Goal: Task Accomplishment & Management: Manage account settings

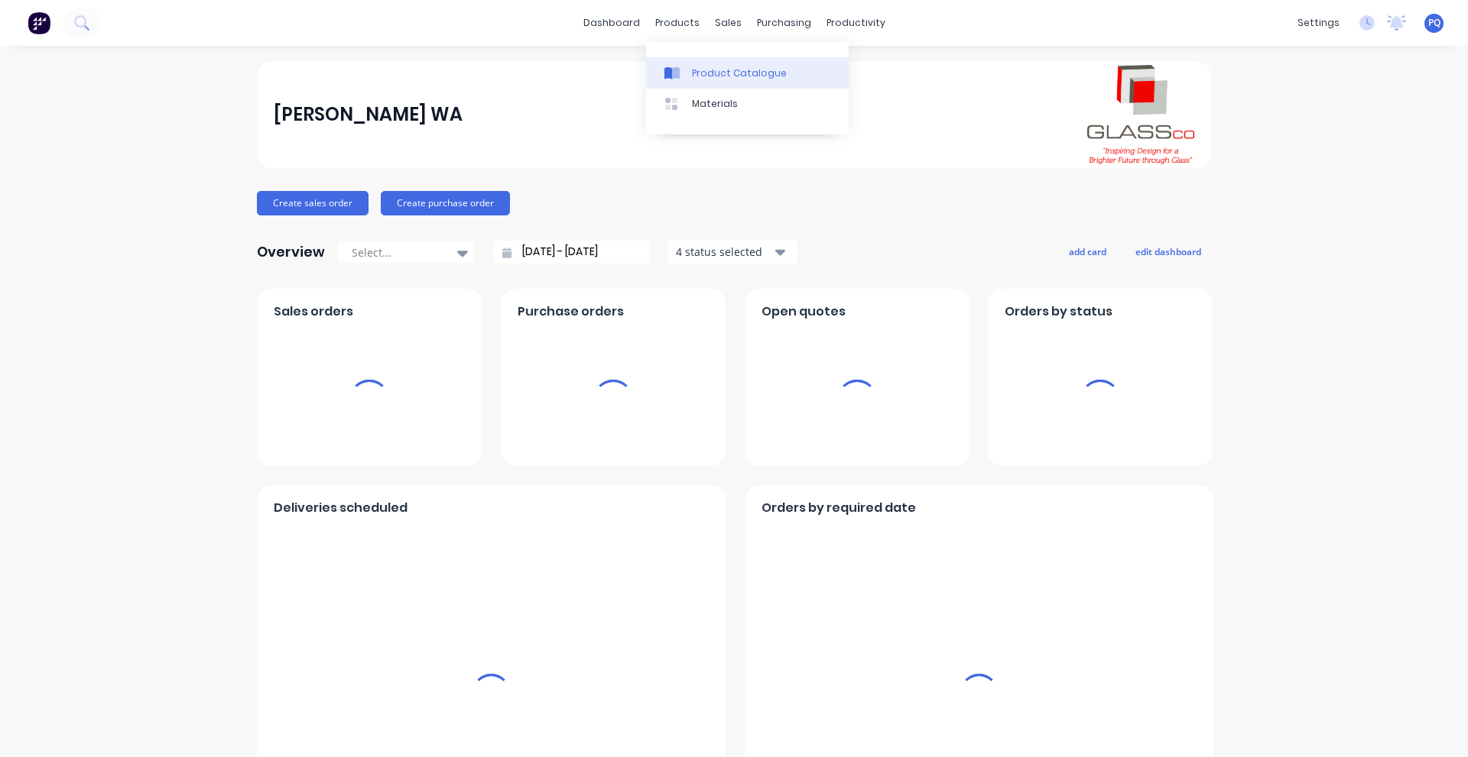
click at [676, 66] on icon at bounding box center [671, 73] width 15 height 14
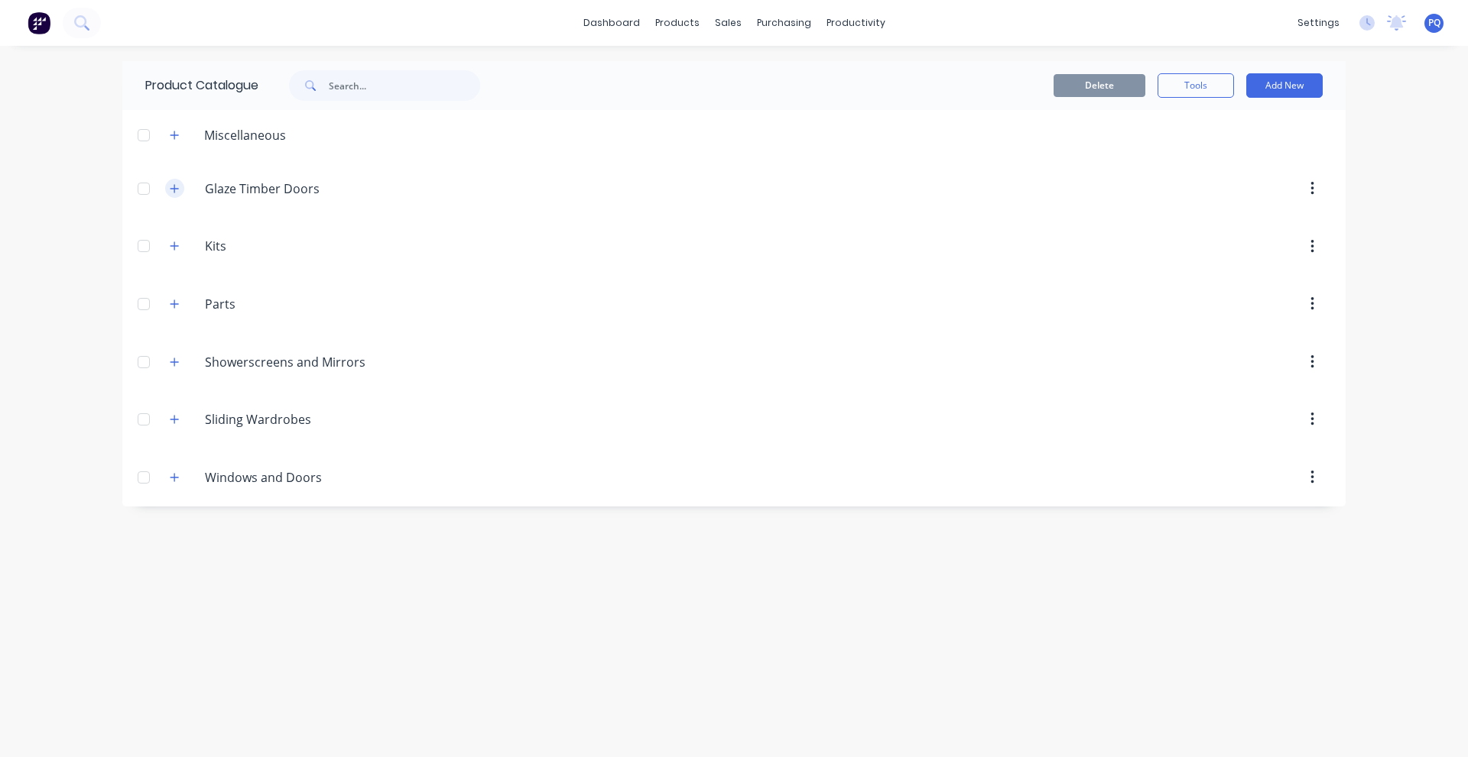
click at [169, 189] on button "button" at bounding box center [174, 188] width 19 height 19
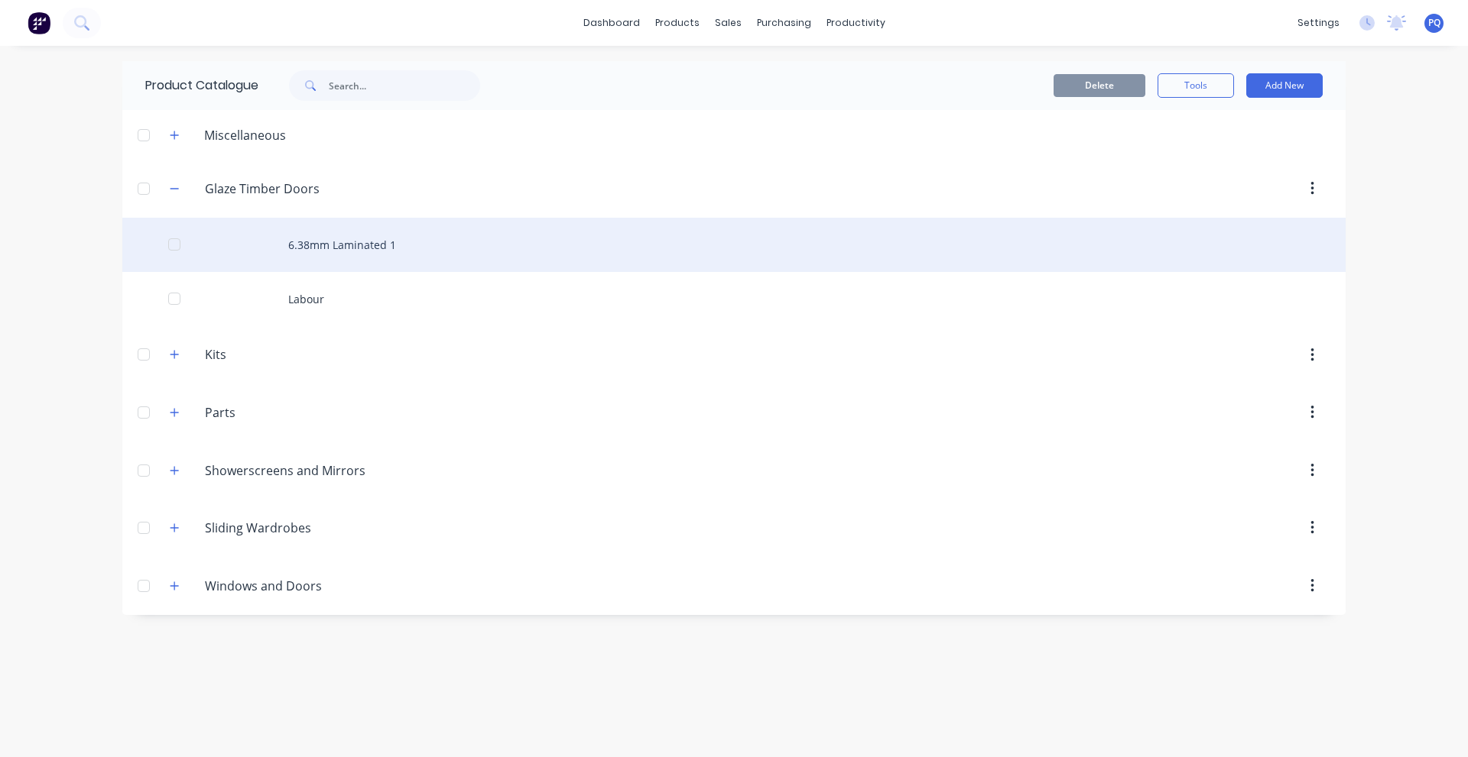
click at [290, 251] on div "6.38mm Laminated 1" at bounding box center [733, 245] width 1223 height 54
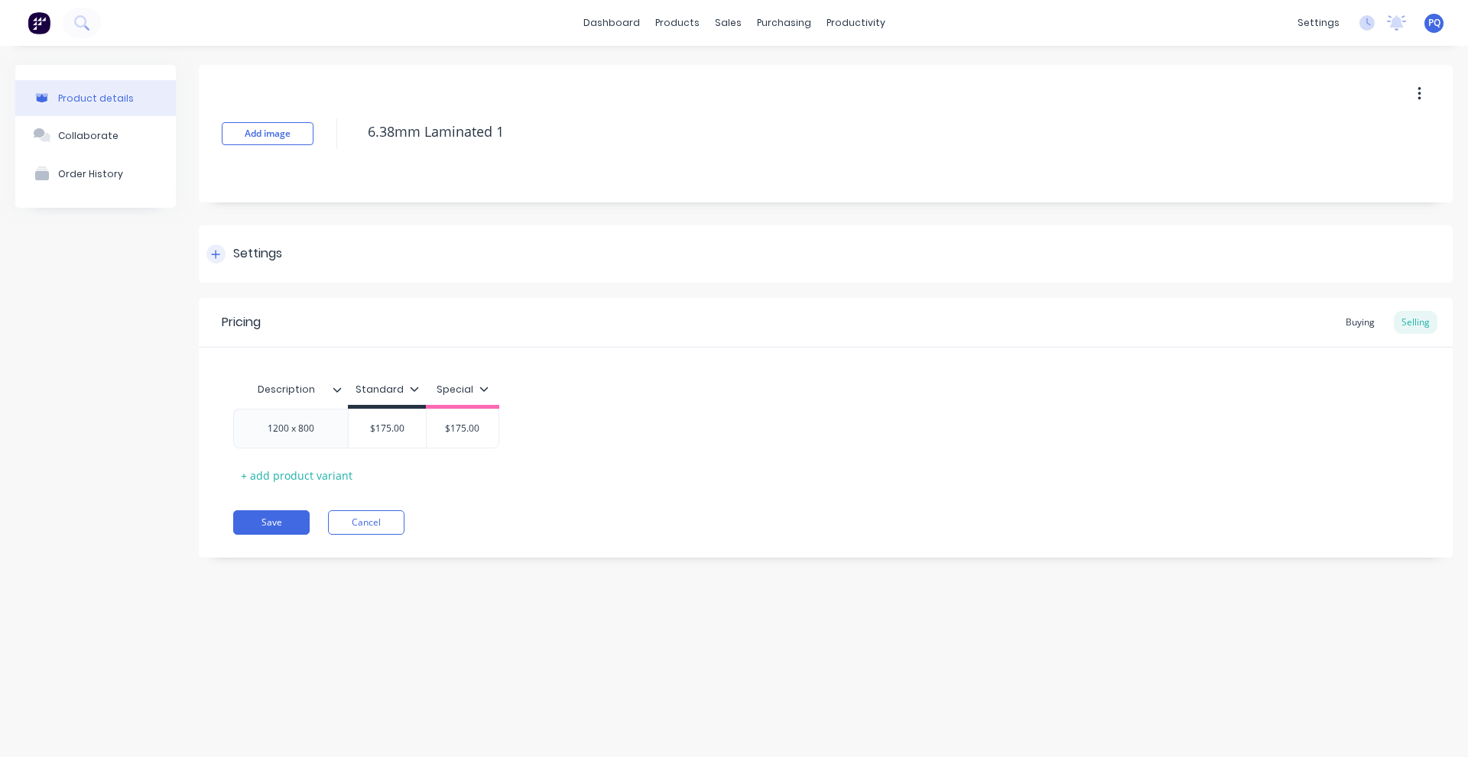
click at [264, 258] on div "Settings" at bounding box center [257, 254] width 49 height 19
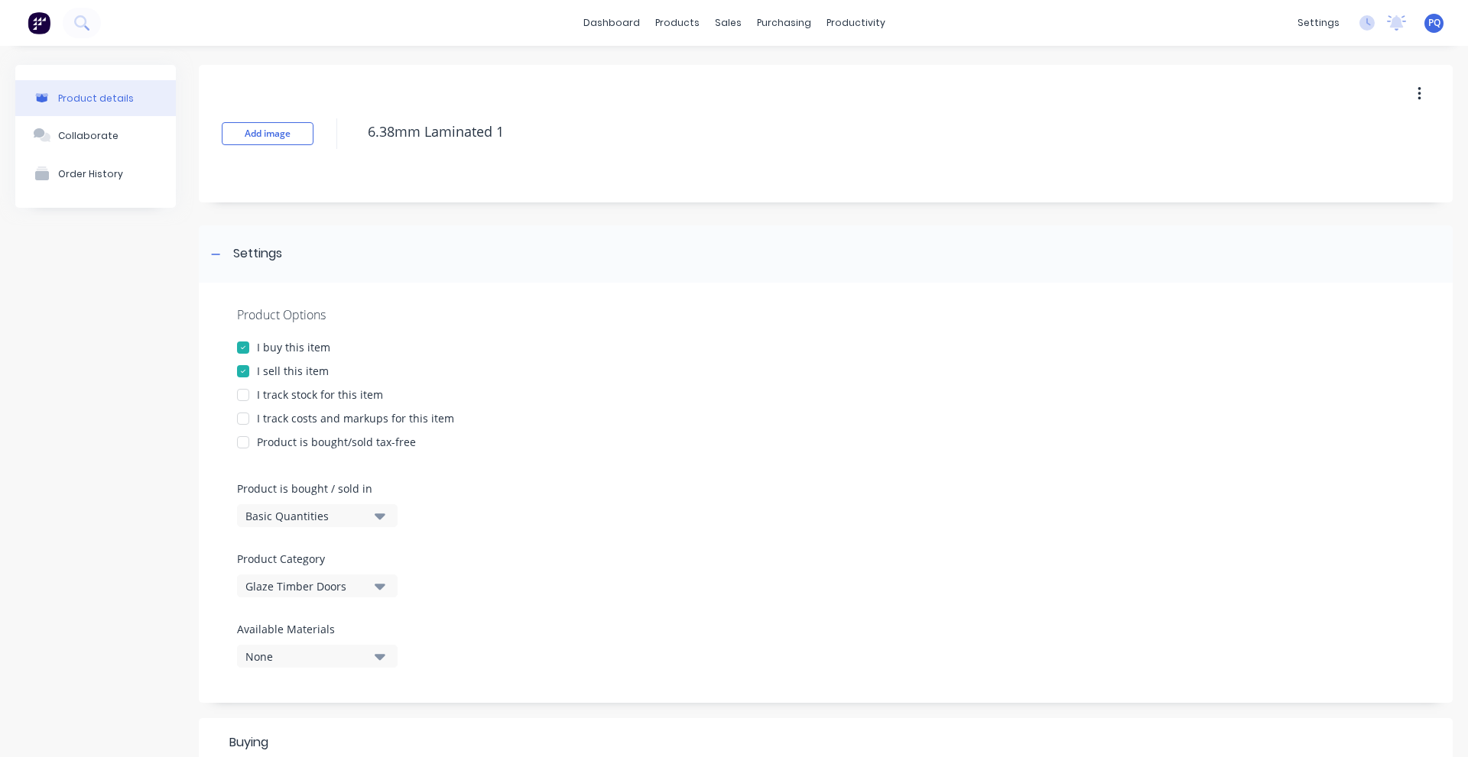
type textarea "x"
